Goal: Find specific page/section: Find specific page/section

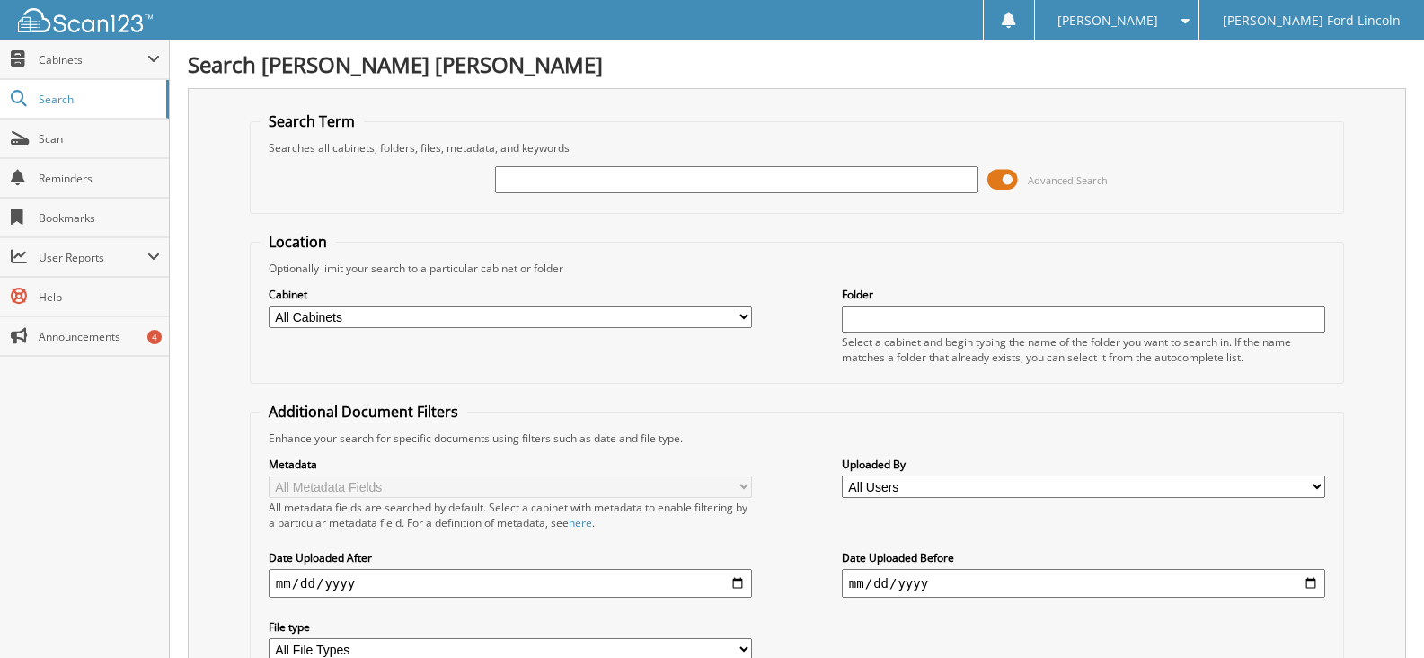
click at [562, 176] on input "text" at bounding box center [736, 179] width 483 height 27
type input "83317"
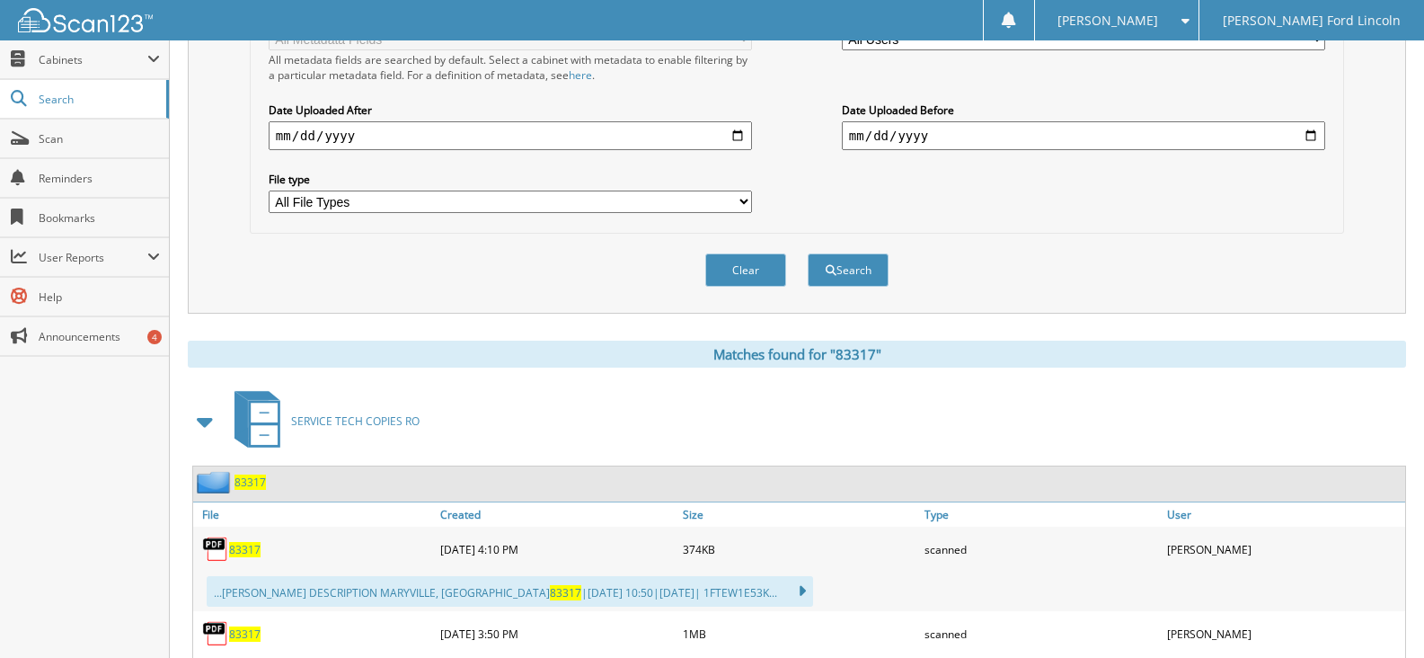
scroll to position [531, 0]
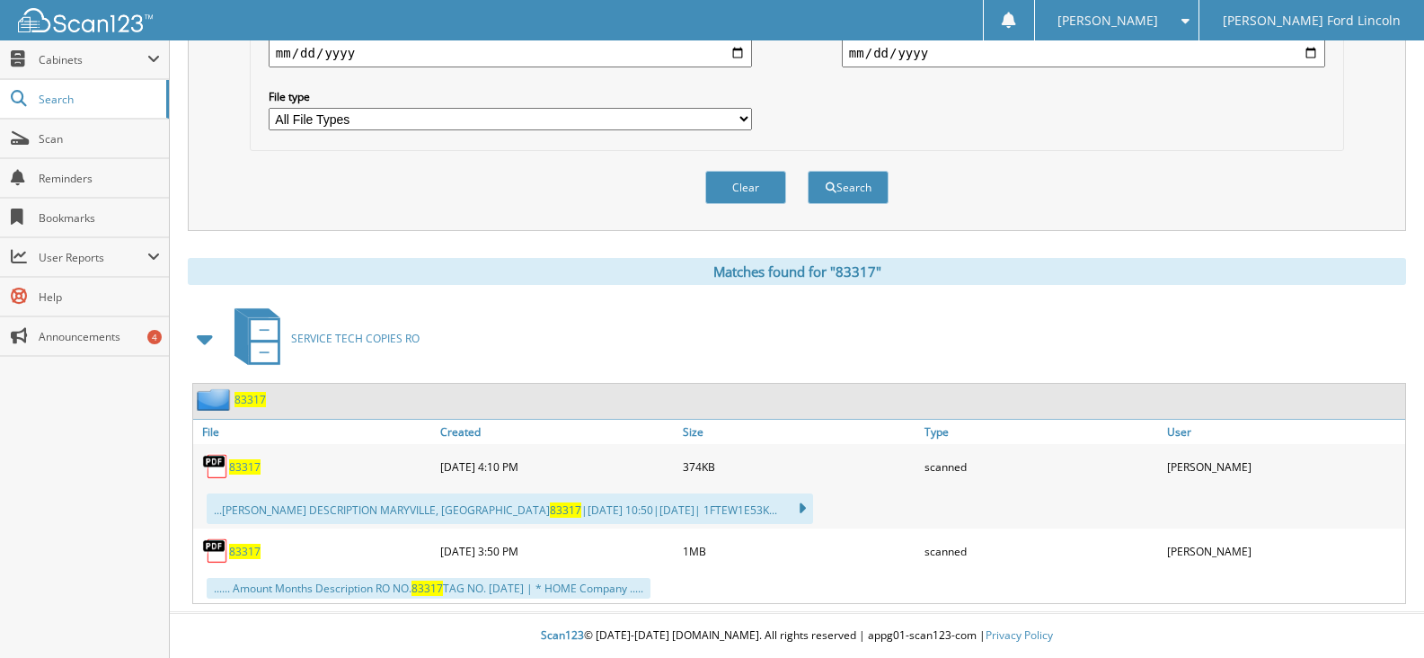
click at [234, 553] on span "83317" at bounding box center [244, 551] width 31 height 15
